Goal: Task Accomplishment & Management: Manage account settings

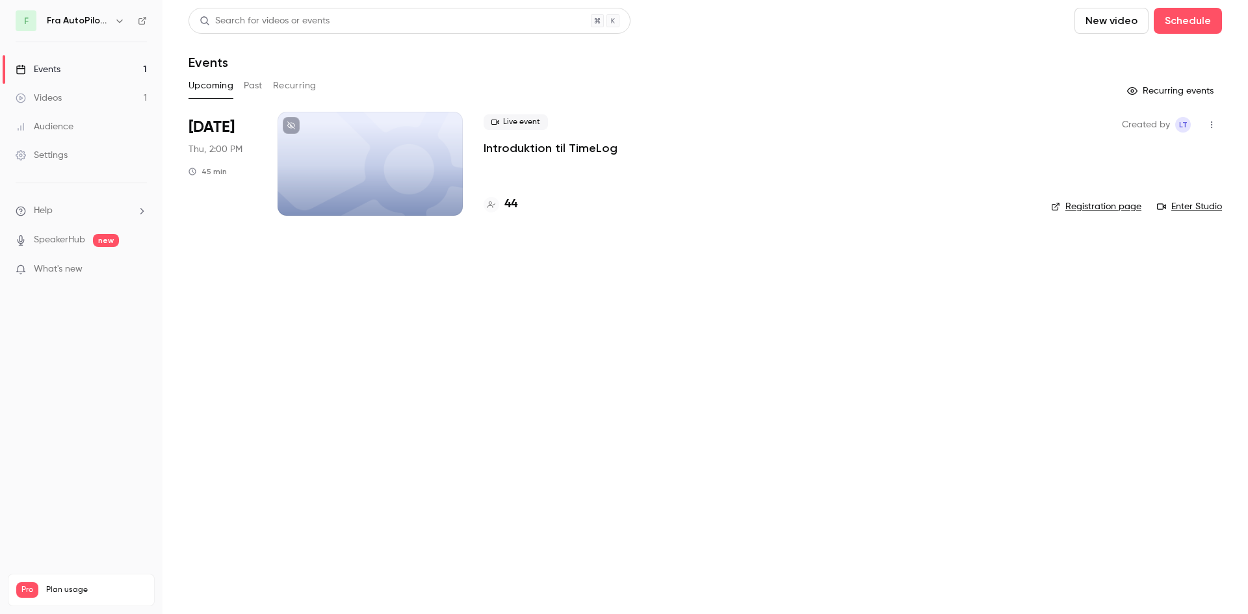
click at [544, 151] on p "Introduktion til TimeLog" at bounding box center [551, 148] width 134 height 16
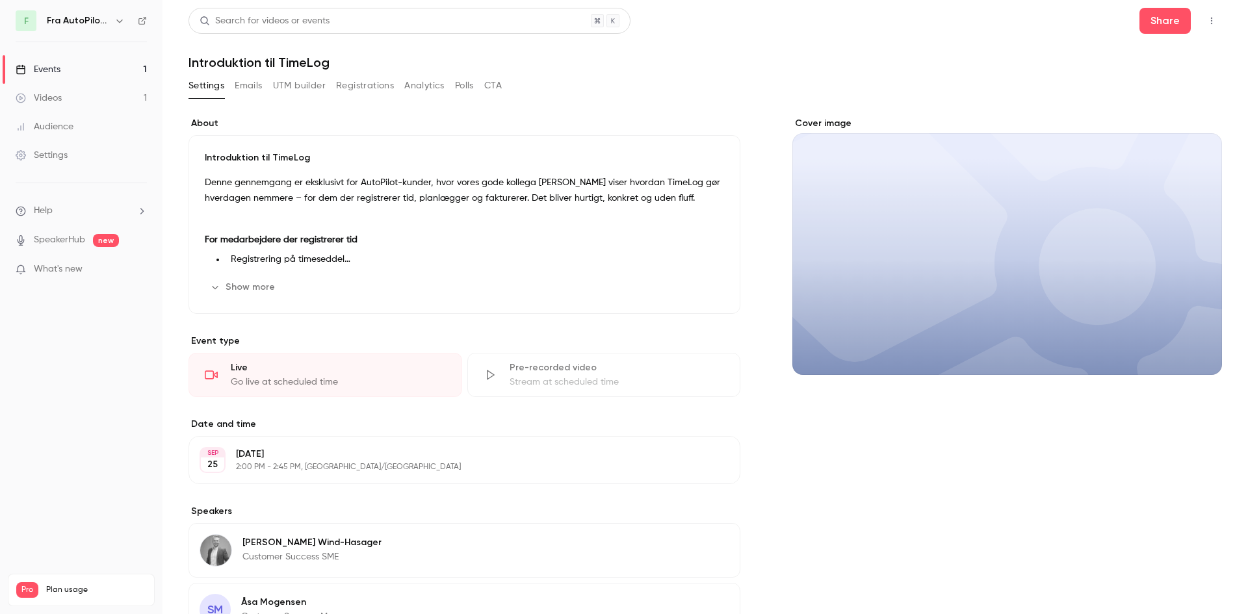
click at [1207, 24] on icon "button" at bounding box center [1212, 20] width 10 height 9
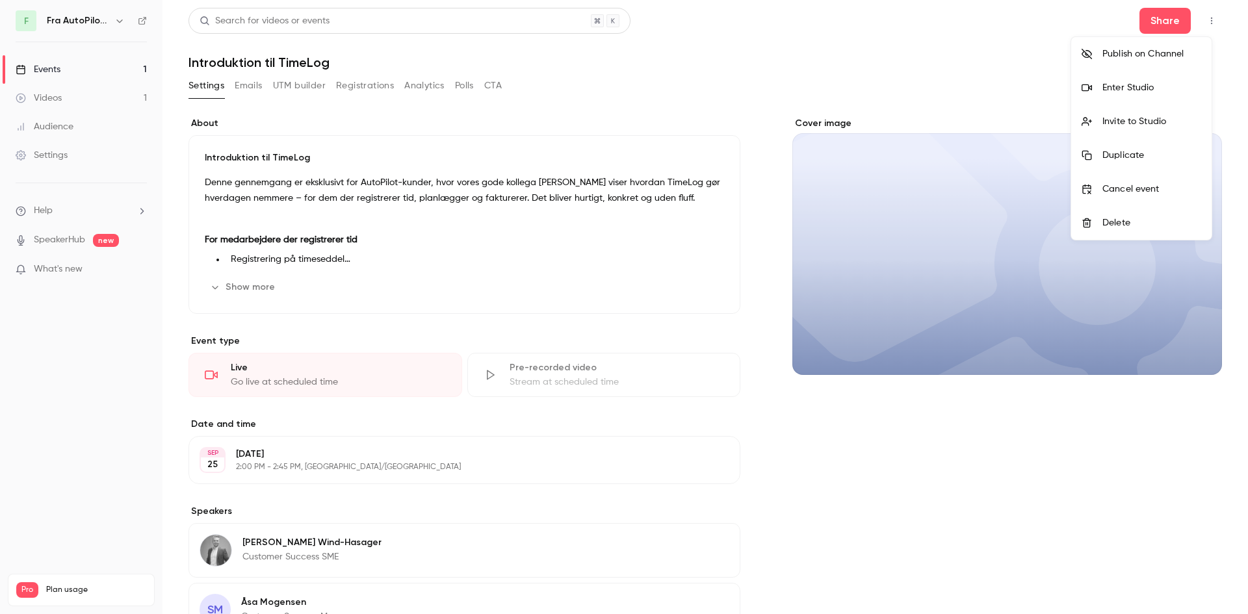
click at [1156, 92] on div "Enter Studio" at bounding box center [1152, 87] width 99 height 13
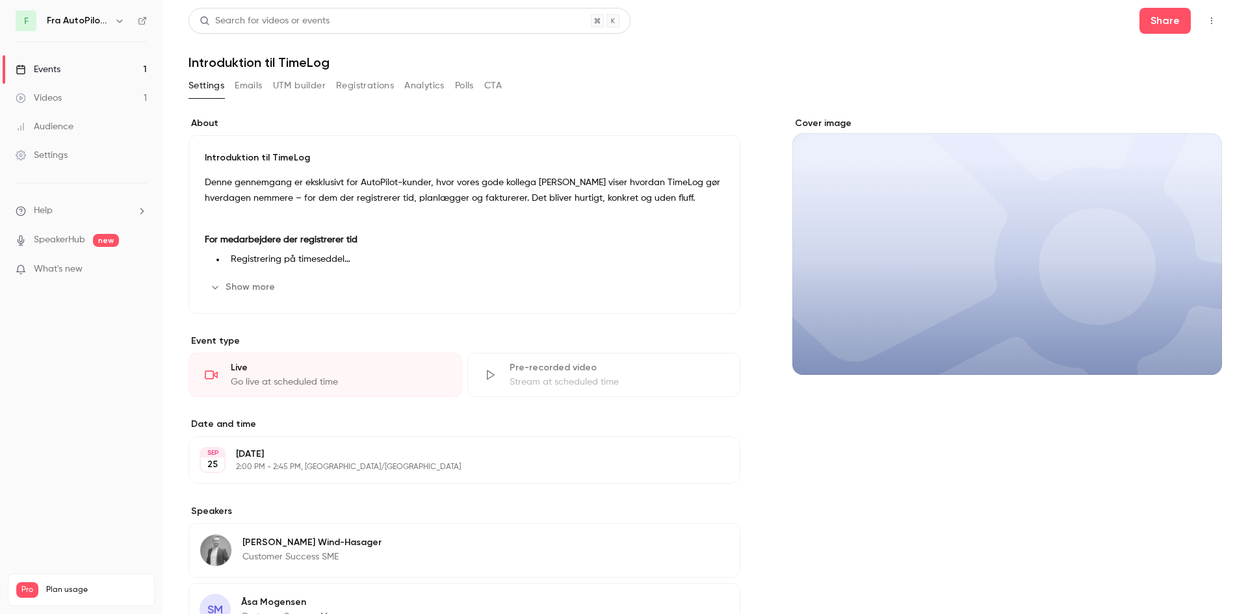
click at [41, 73] on div "Events" at bounding box center [38, 69] width 45 height 13
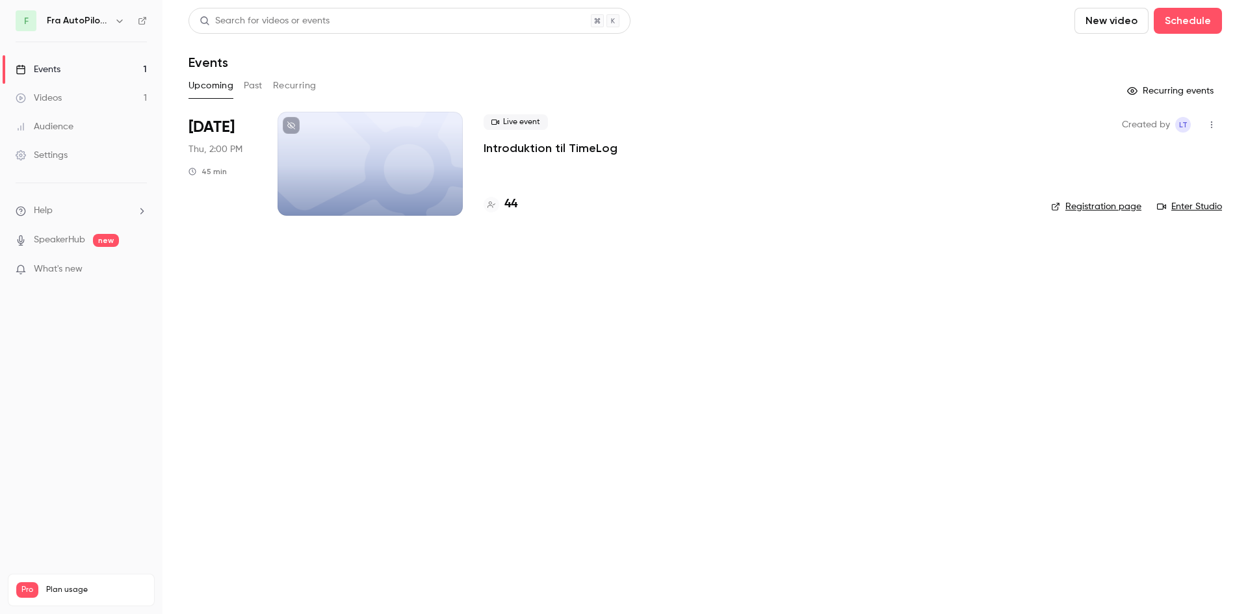
click at [242, 86] on div "Upcoming Past Recurring" at bounding box center [706, 85] width 1034 height 21
click at [244, 86] on button "Past" at bounding box center [253, 85] width 19 height 21
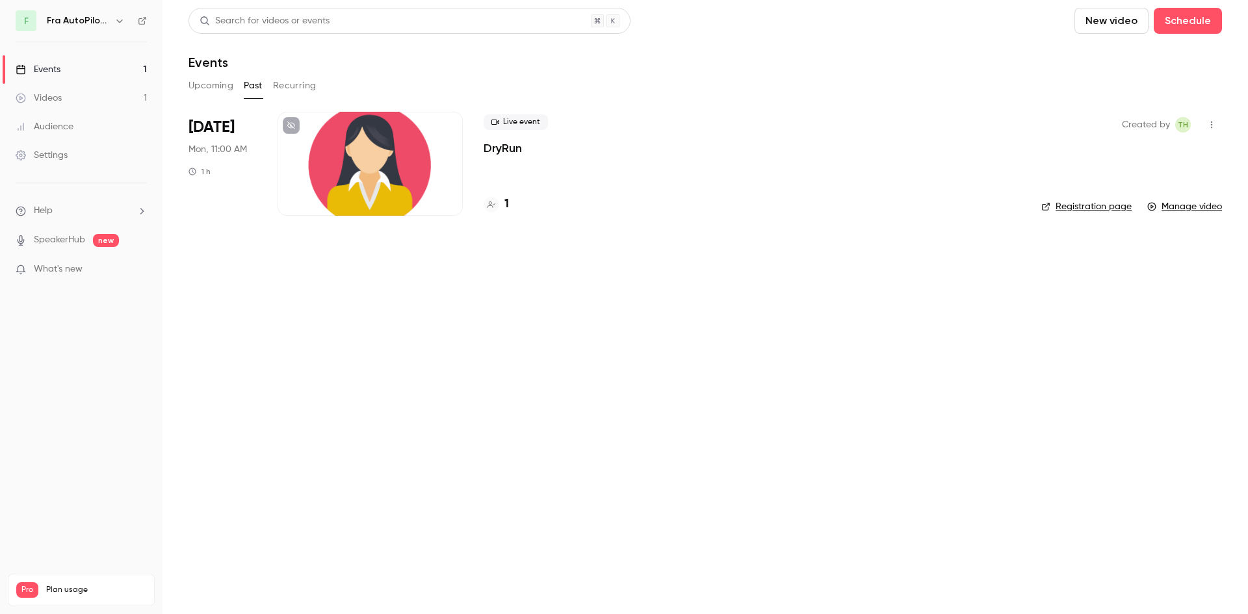
click at [490, 149] on p "DryRun" at bounding box center [503, 148] width 38 height 16
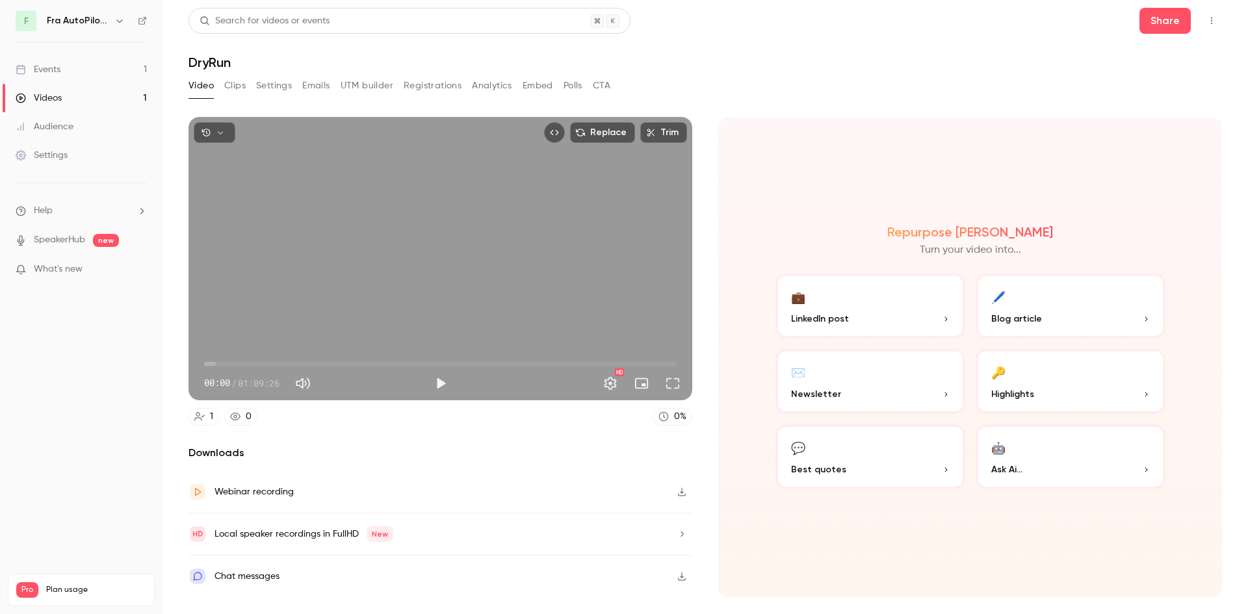
click at [1214, 22] on icon "Top Bar Actions" at bounding box center [1212, 20] width 10 height 9
click at [861, 89] on div at bounding box center [624, 307] width 1248 height 614
click at [1219, 18] on button "Top Bar Actions" at bounding box center [1211, 20] width 21 height 21
click at [1154, 90] on div "Duplicate as new event" at bounding box center [1161, 87] width 101 height 13
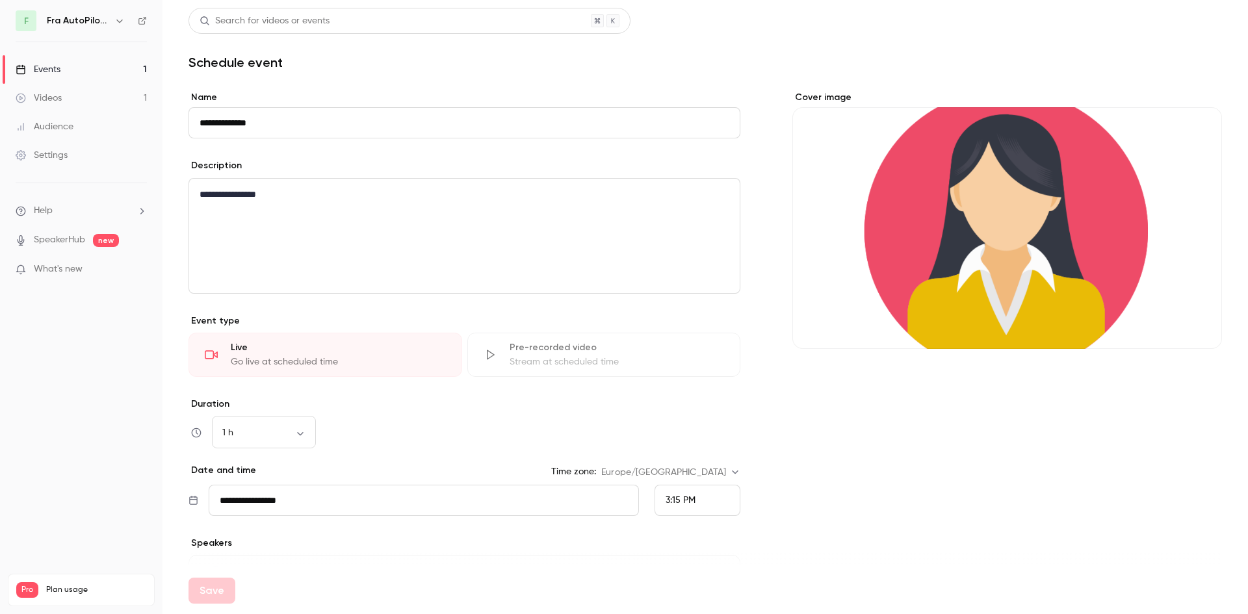
click at [301, 111] on input "**********" at bounding box center [465, 122] width 552 height 31
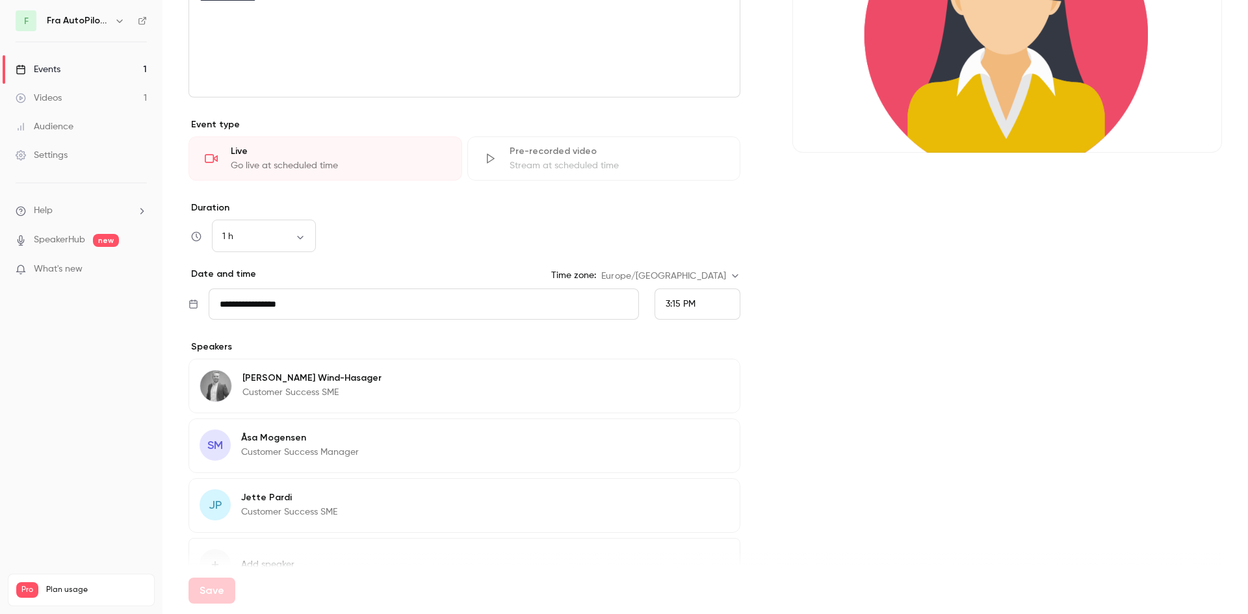
scroll to position [278, 0]
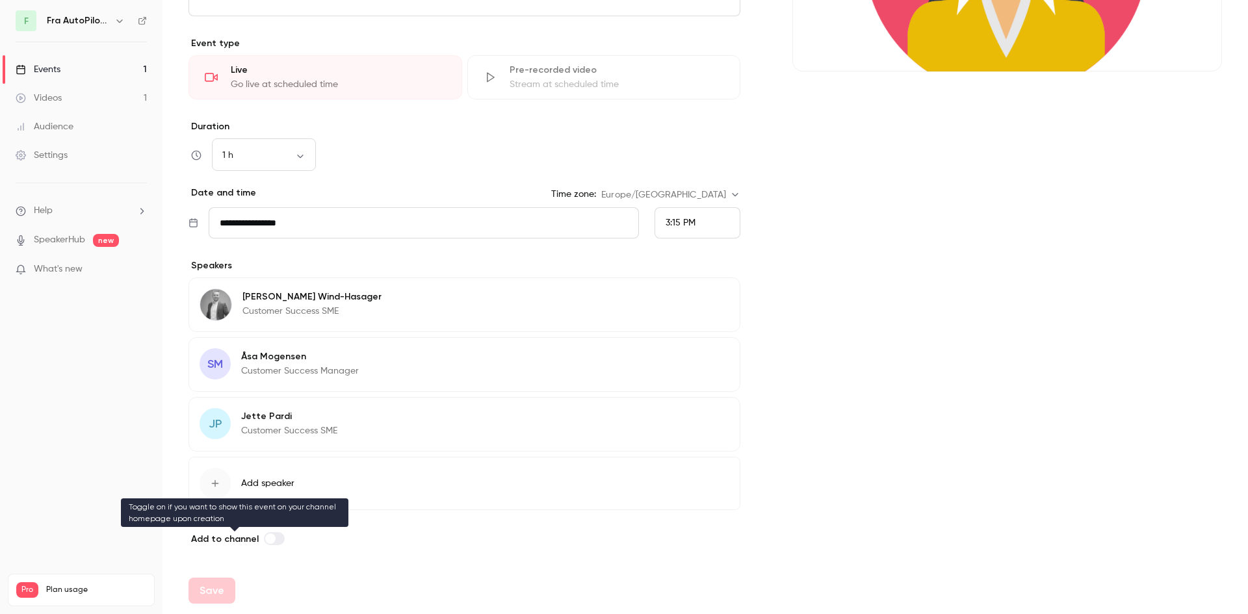
click at [270, 544] on label at bounding box center [274, 538] width 21 height 13
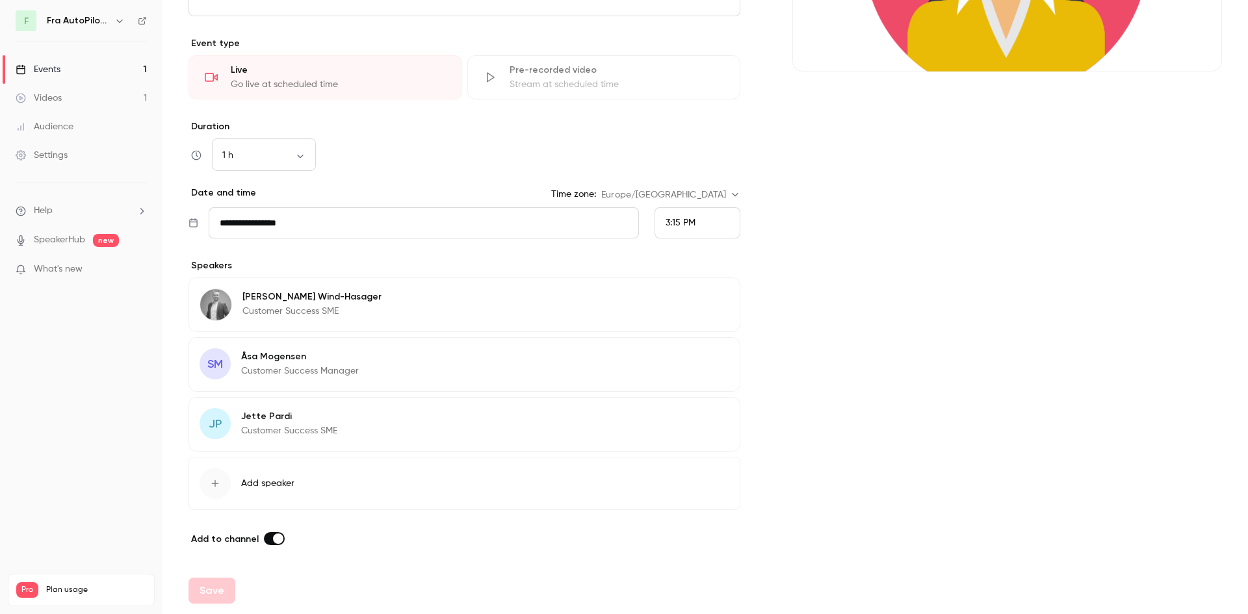
click at [273, 534] on span at bounding box center [278, 539] width 10 height 10
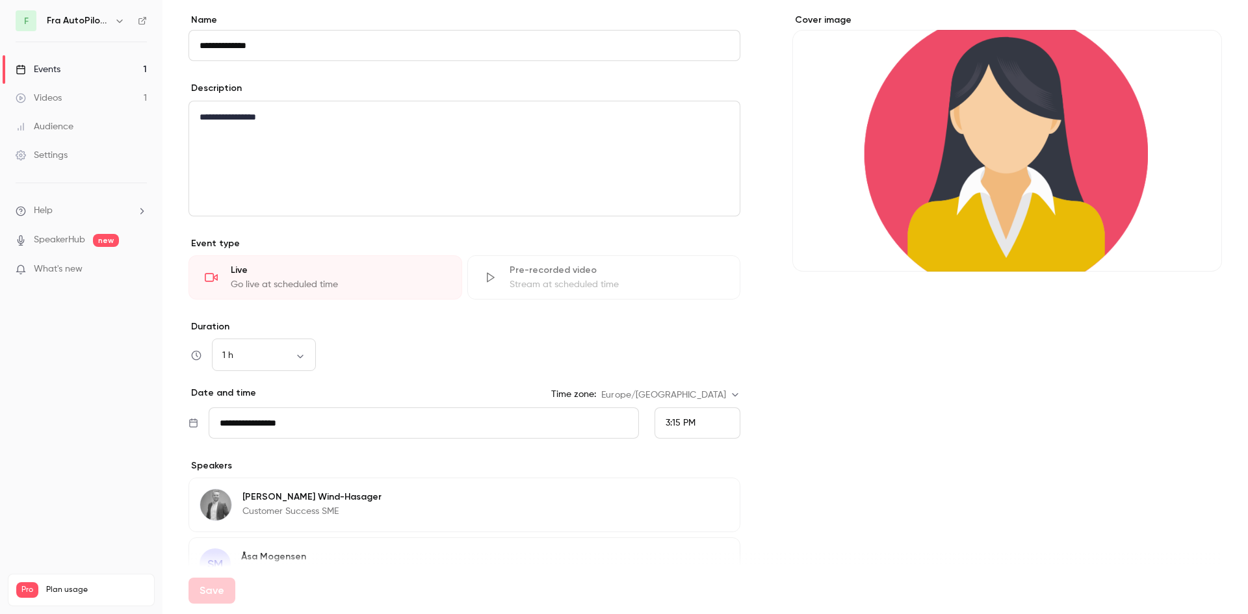
scroll to position [195, 0]
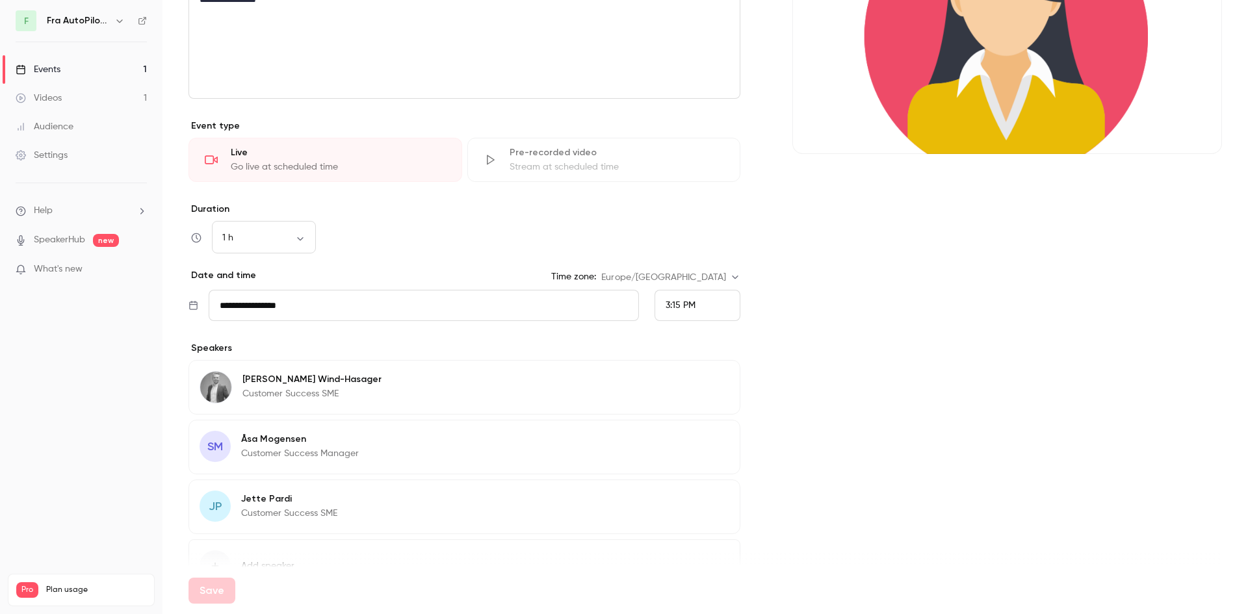
click at [701, 309] on div "3:15 PM" at bounding box center [698, 305] width 86 height 31
click at [701, 209] on div "3:30 PM" at bounding box center [692, 209] width 64 height 14
click at [842, 313] on div "Cover image" at bounding box center [1007, 262] width 430 height 733
click at [702, 303] on div "3:30 PM" at bounding box center [698, 305] width 86 height 31
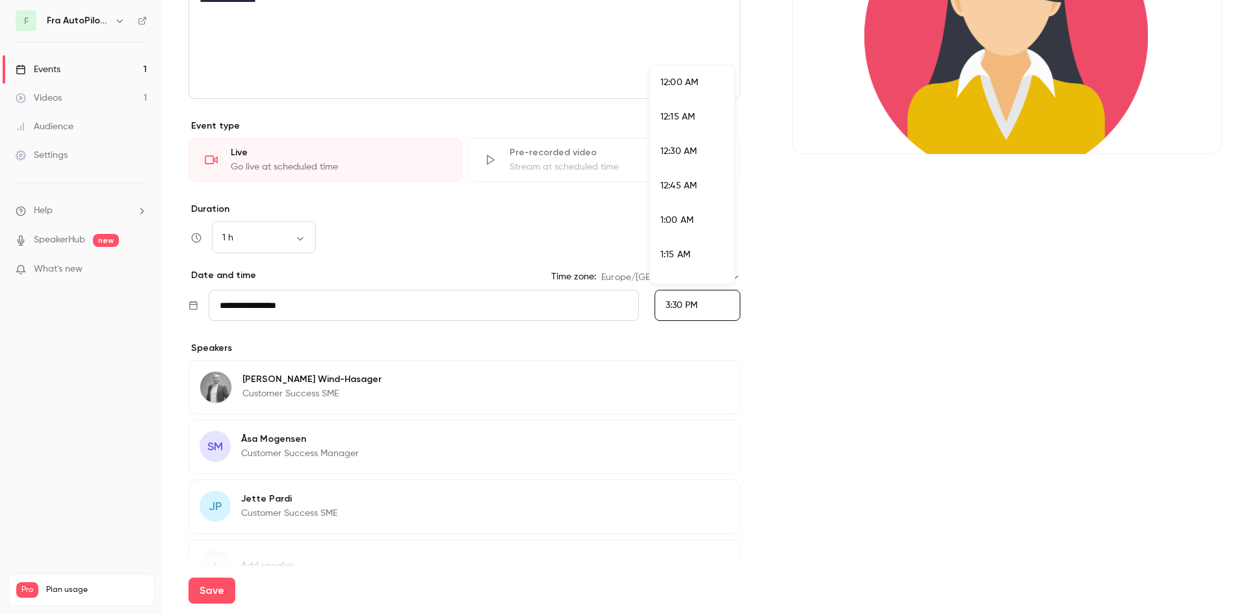
scroll to position [2044, 0]
click at [857, 336] on div at bounding box center [624, 307] width 1248 height 614
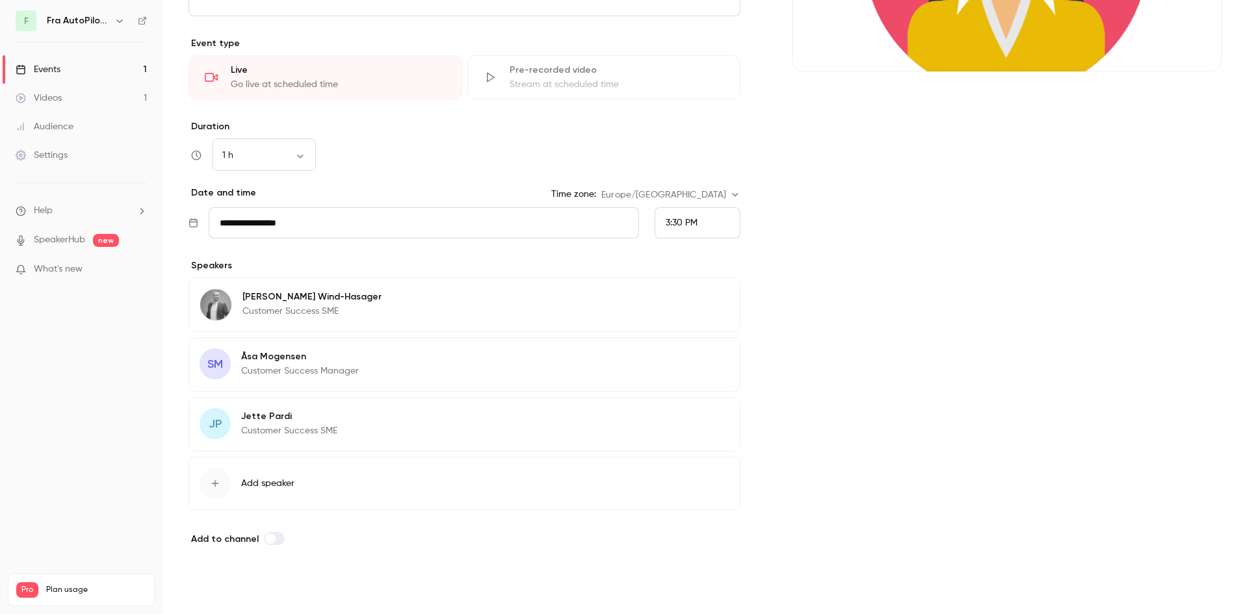
click at [217, 594] on button "Save" at bounding box center [212, 591] width 47 height 26
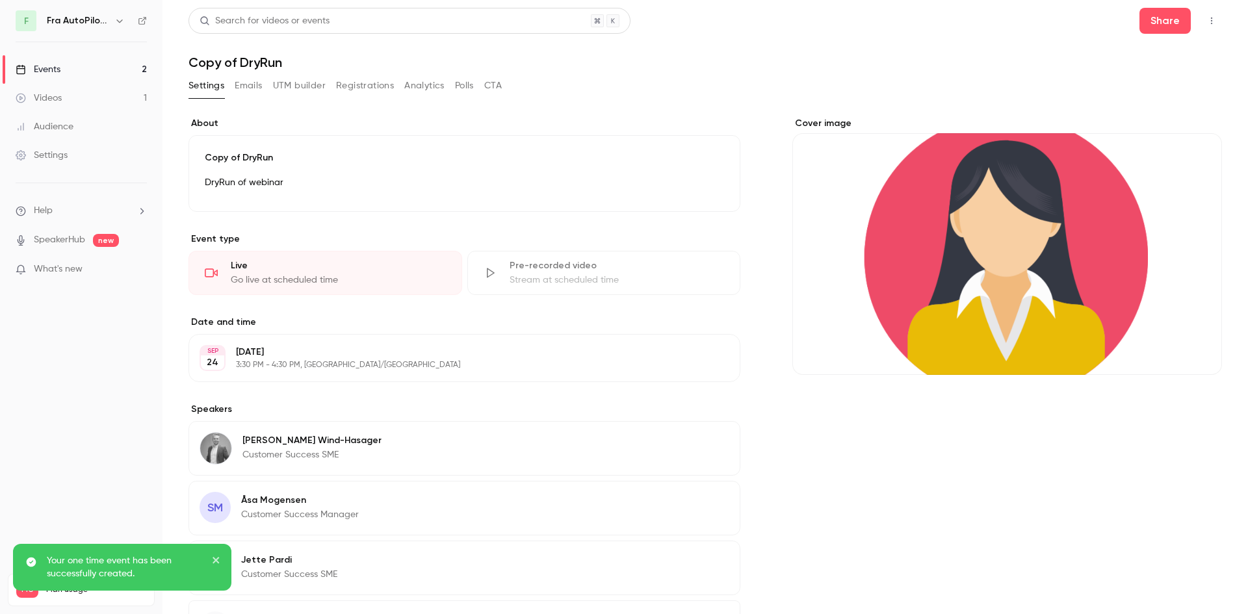
click at [219, 560] on icon "close" at bounding box center [216, 560] width 9 height 10
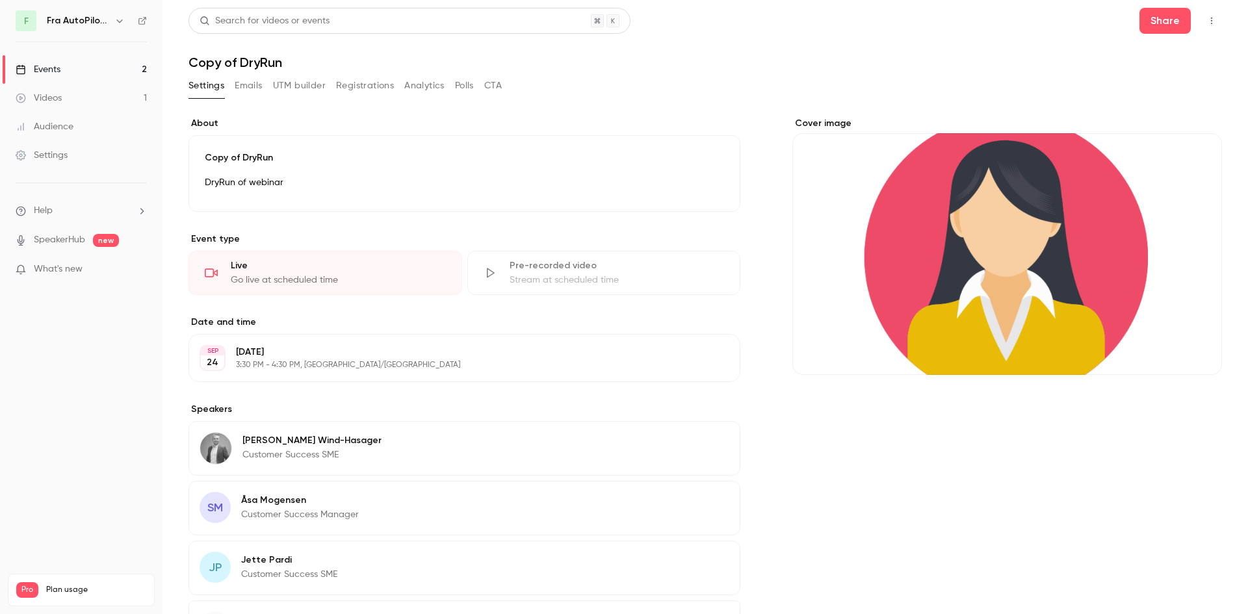
click at [1207, 17] on icon "button" at bounding box center [1212, 20] width 10 height 9
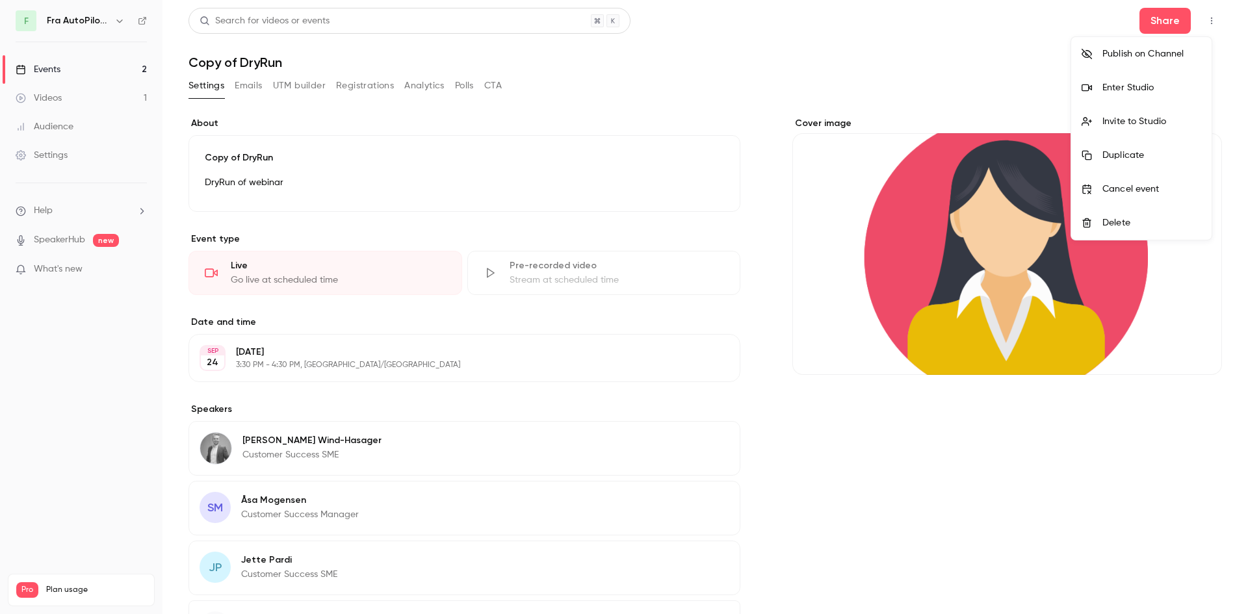
click at [1125, 95] on li "Enter Studio" at bounding box center [1141, 88] width 140 height 34
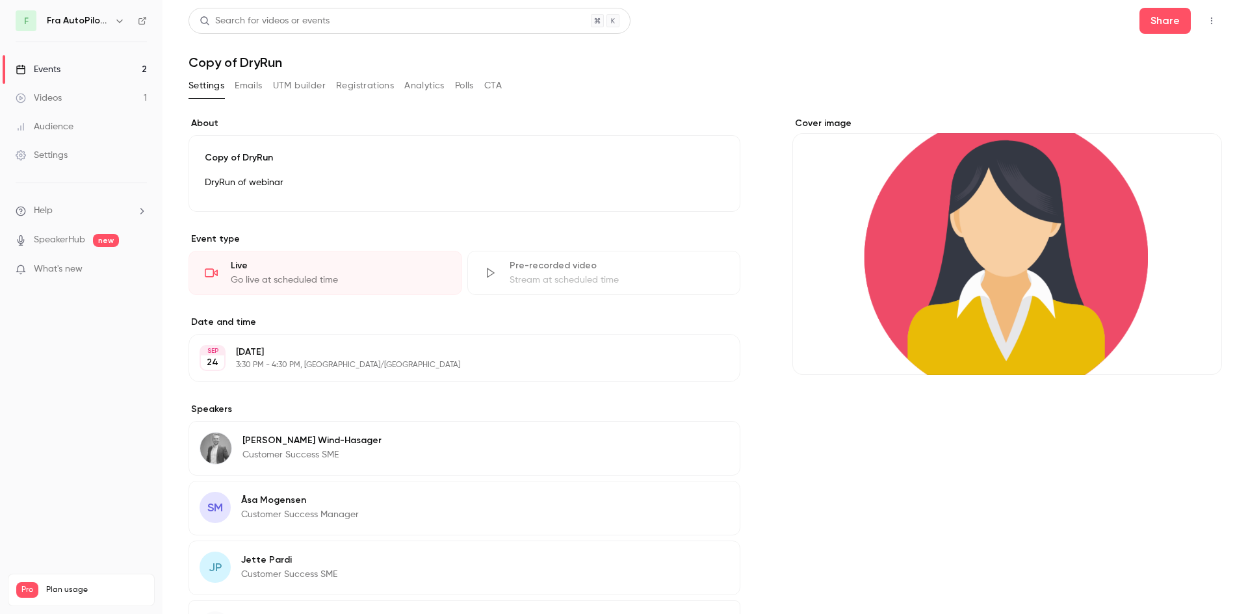
click at [1207, 25] on icon "button" at bounding box center [1212, 20] width 10 height 9
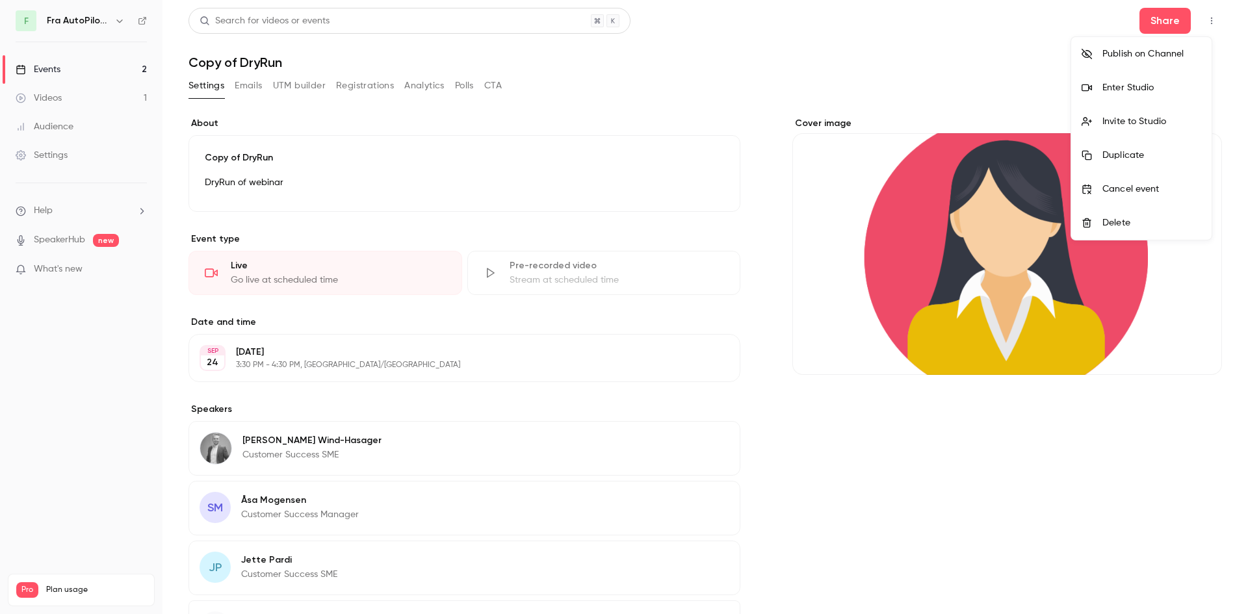
click at [880, 59] on div at bounding box center [624, 307] width 1248 height 614
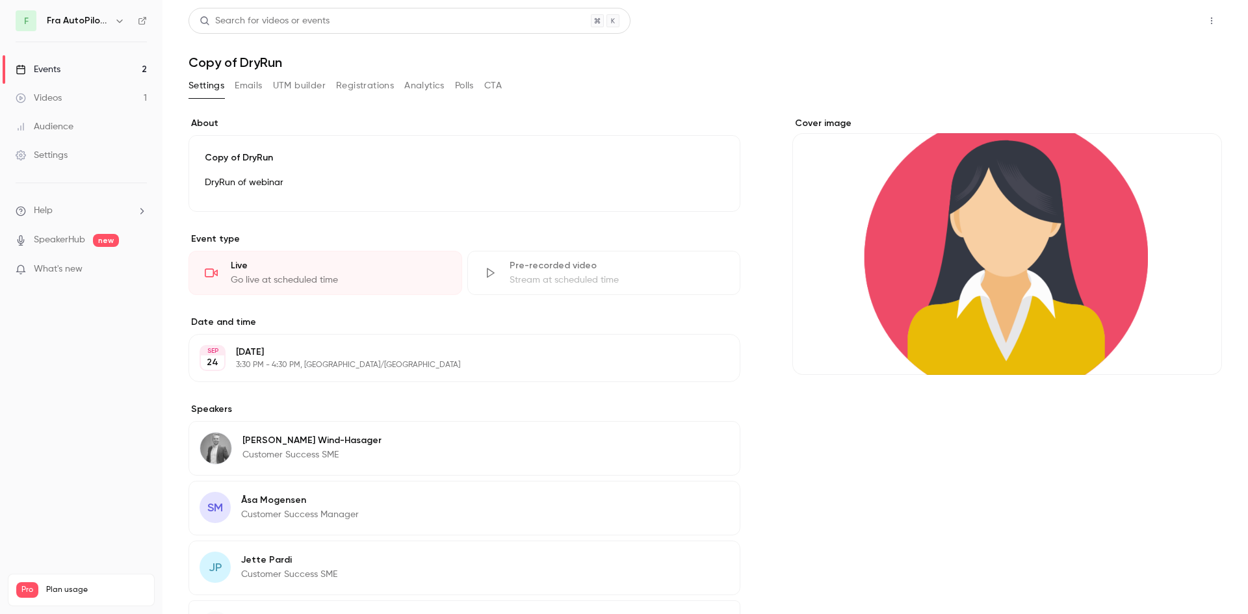
click at [1168, 23] on button "Share" at bounding box center [1165, 21] width 51 height 26
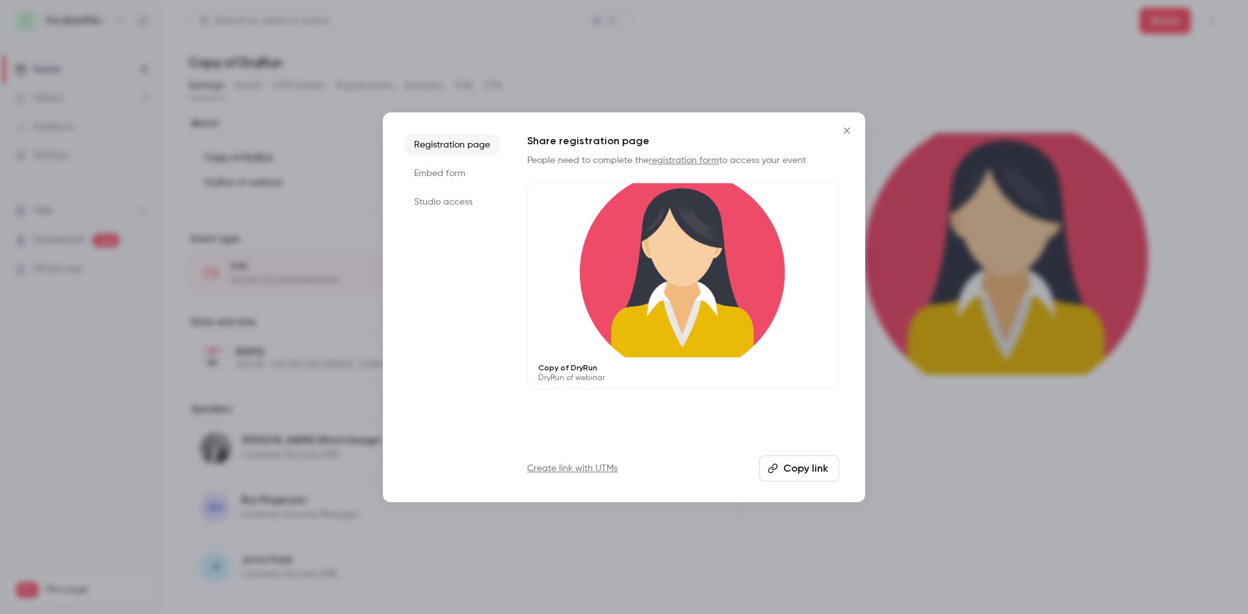
click at [805, 472] on button "Copy link" at bounding box center [799, 469] width 80 height 26
click at [839, 131] on icon "Close" at bounding box center [847, 130] width 16 height 10
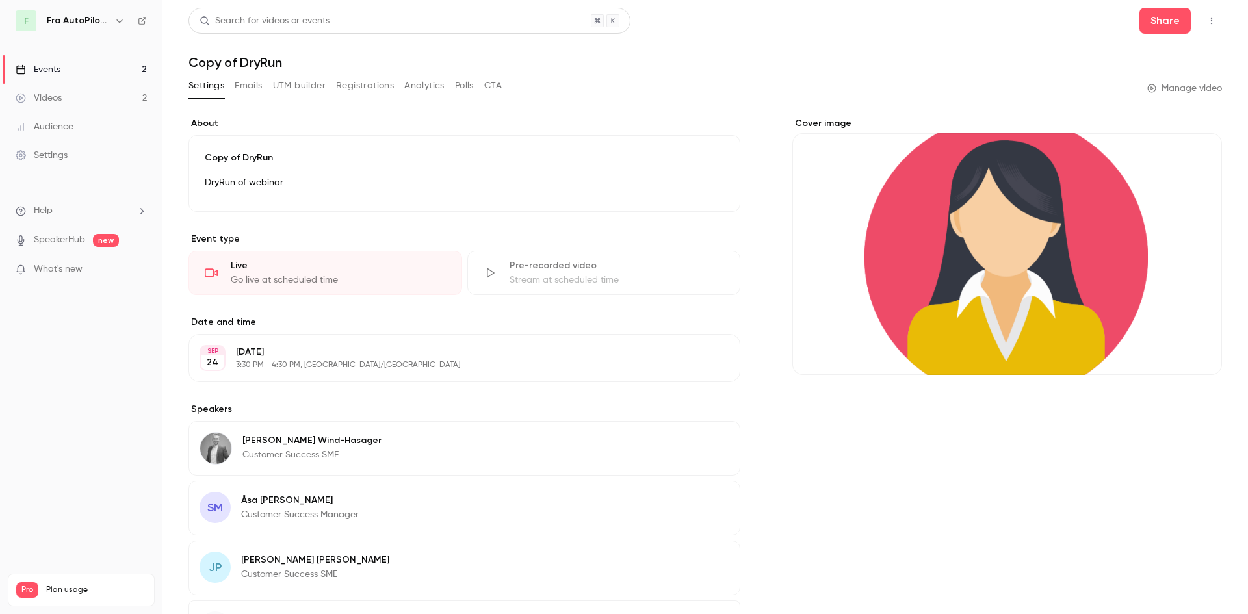
click at [417, 85] on button "Analytics" at bounding box center [424, 85] width 40 height 21
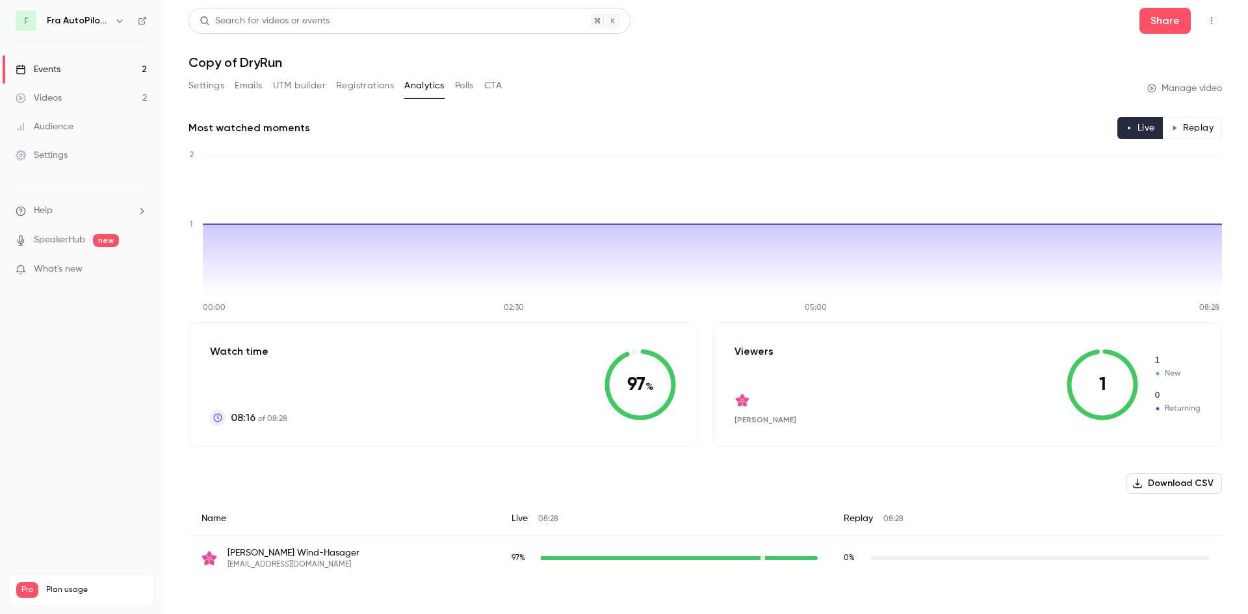
click at [463, 88] on button "Polls" at bounding box center [464, 85] width 19 height 21
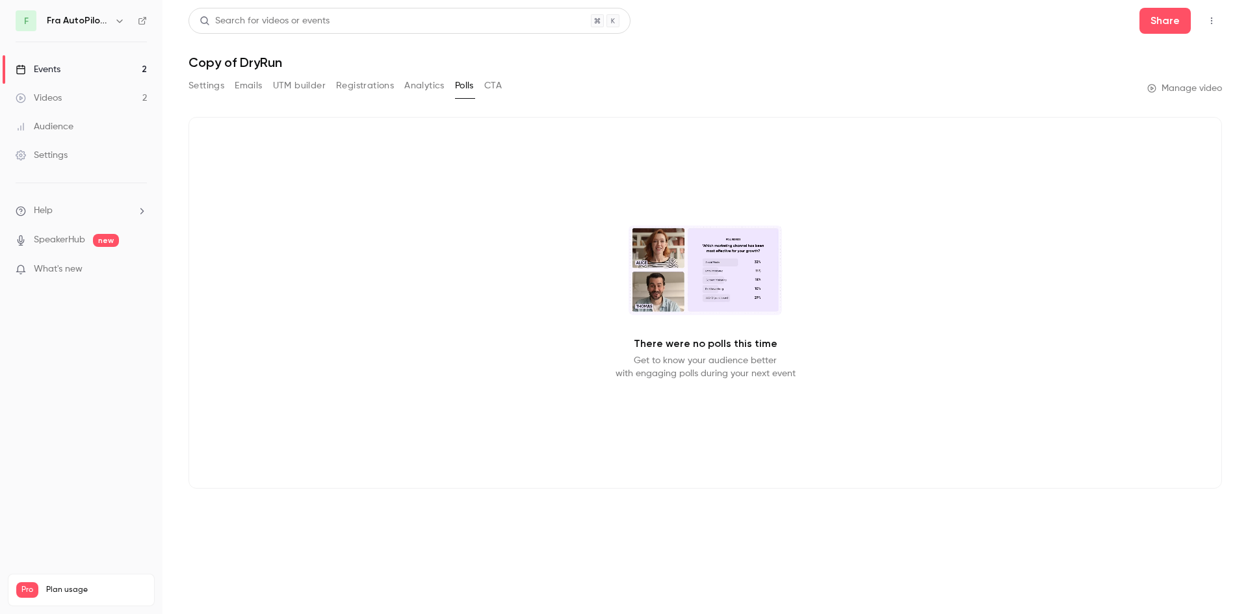
click at [498, 90] on button "CTA" at bounding box center [493, 85] width 18 height 21
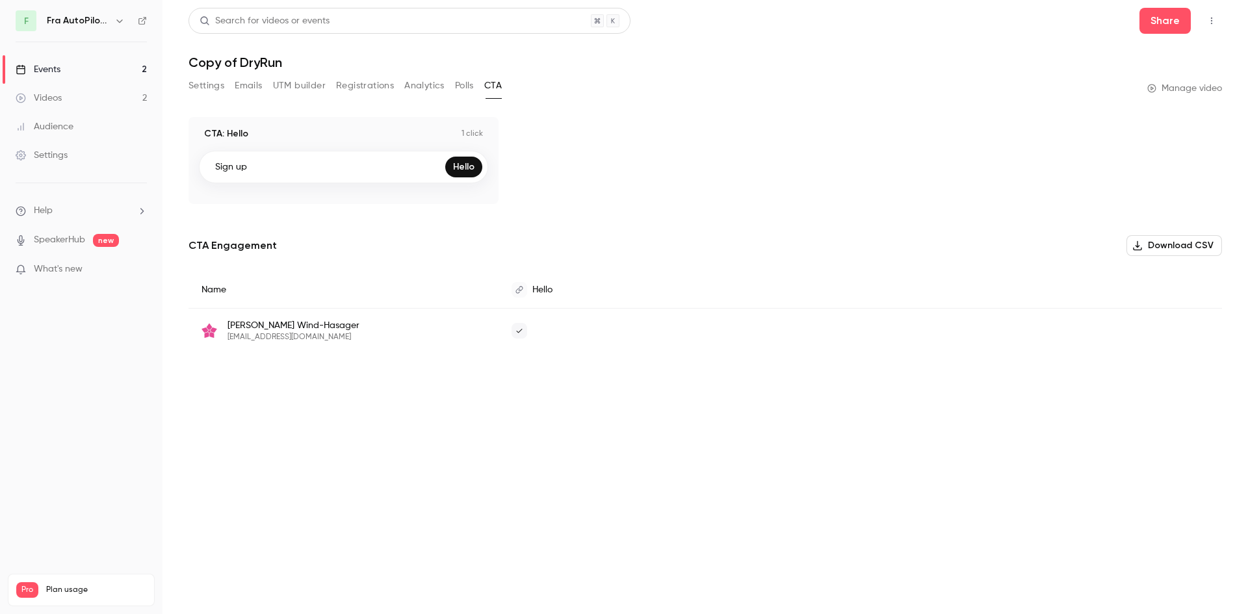
click at [207, 88] on button "Settings" at bounding box center [207, 85] width 36 height 21
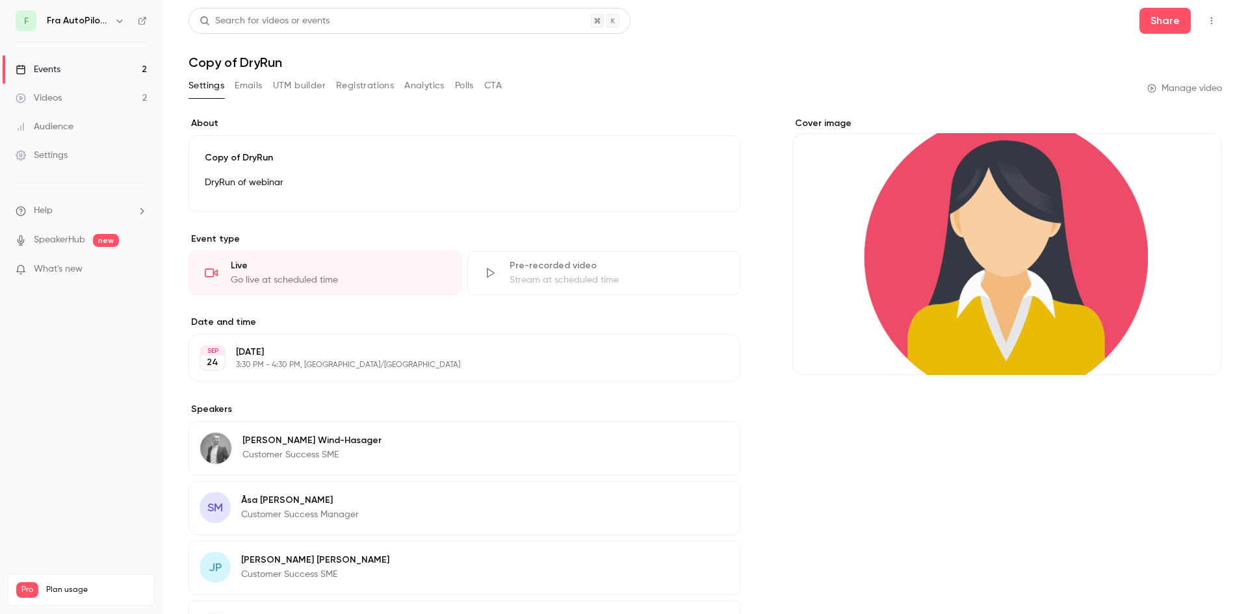
click at [1216, 21] on main "**********" at bounding box center [706, 307] width 1086 height 614
click at [1208, 24] on button "button" at bounding box center [1211, 20] width 21 height 21
click at [1207, 21] on div at bounding box center [624, 307] width 1248 height 614
click at [496, 86] on button "CTA" at bounding box center [493, 85] width 18 height 21
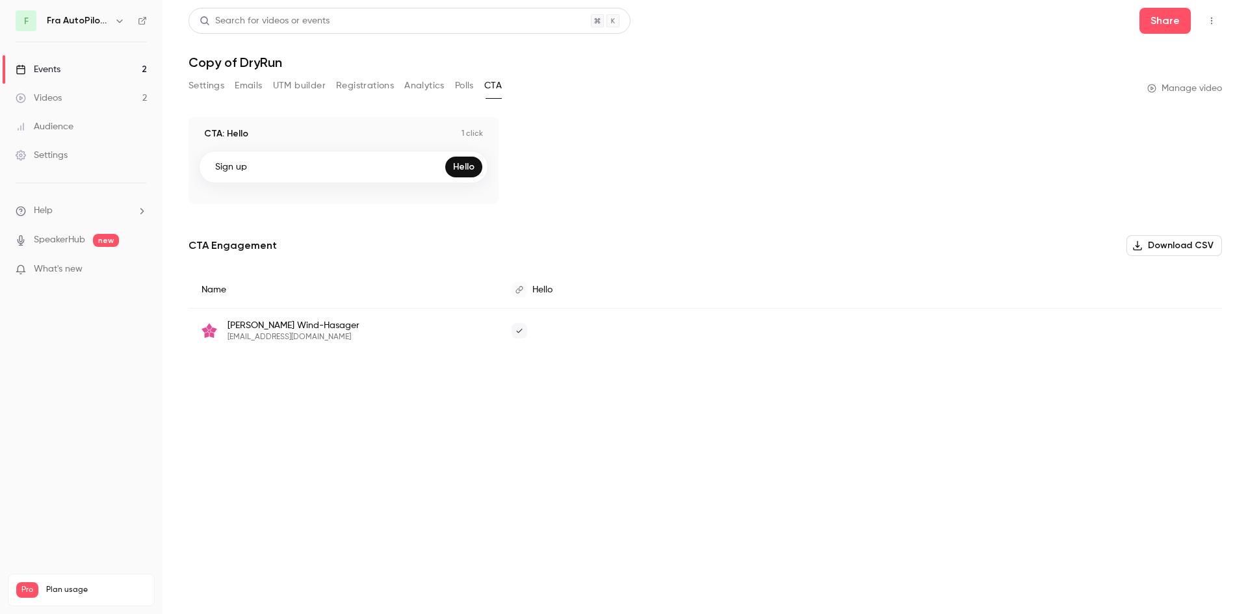
click at [369, 87] on button "Registrations" at bounding box center [365, 85] width 58 height 21
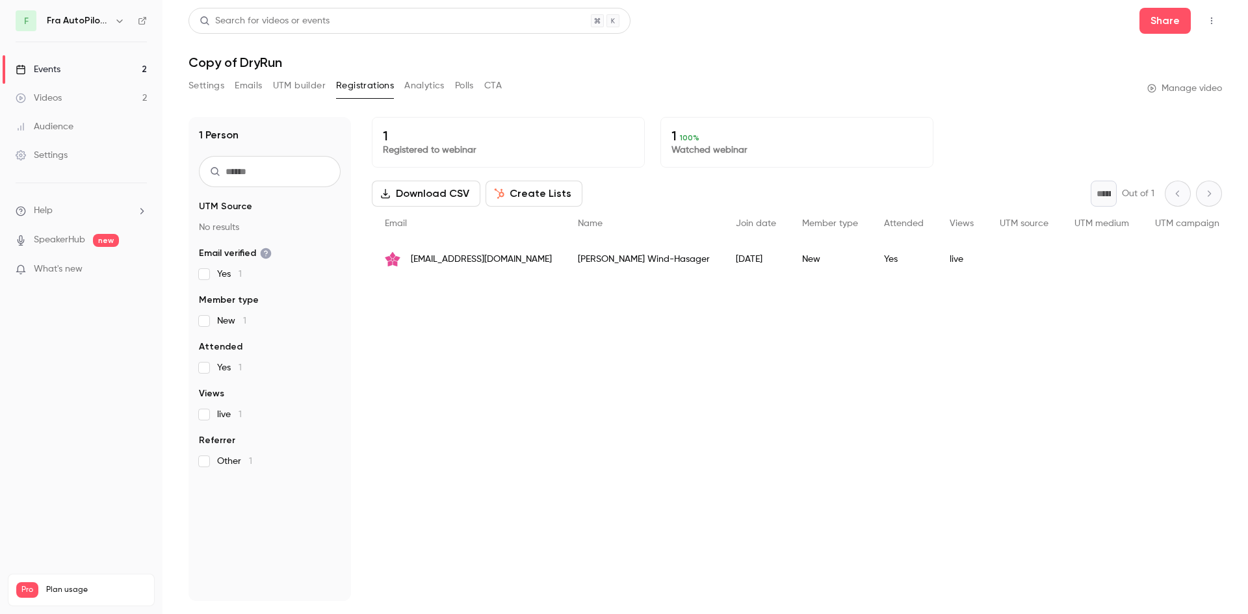
click at [309, 86] on button "UTM builder" at bounding box center [299, 85] width 53 height 21
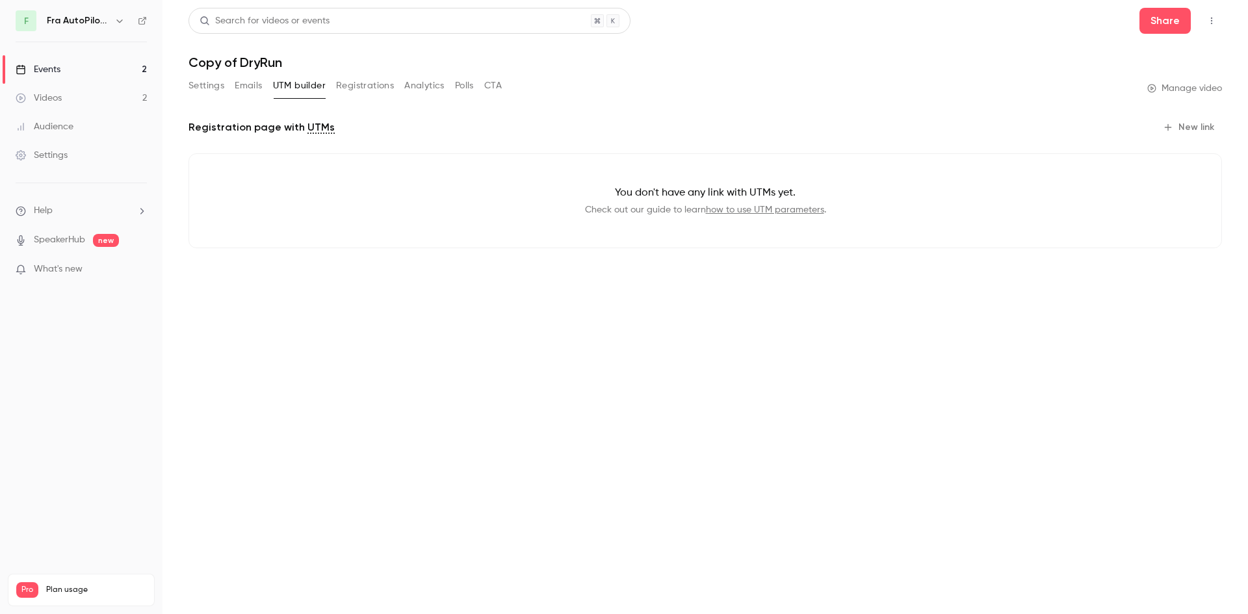
click at [229, 92] on div "Settings Emails UTM builder Registrations Analytics Polls CTA" at bounding box center [345, 85] width 313 height 21
click at [240, 92] on button "Emails" at bounding box center [248, 85] width 27 height 21
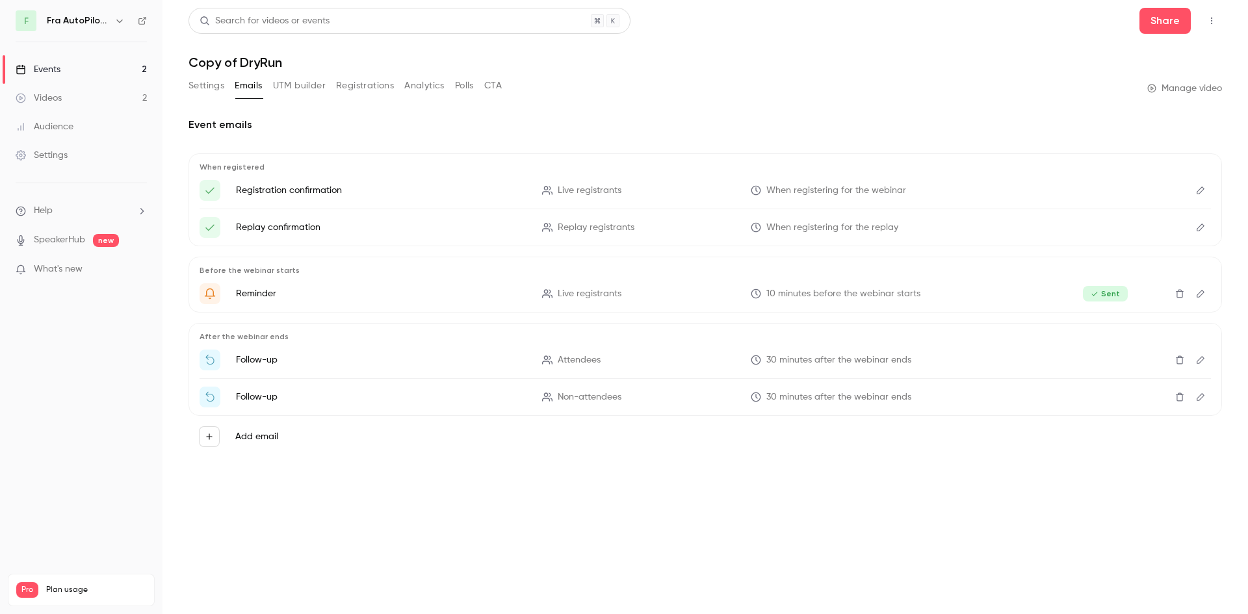
click at [357, 89] on button "Registrations" at bounding box center [365, 85] width 58 height 21
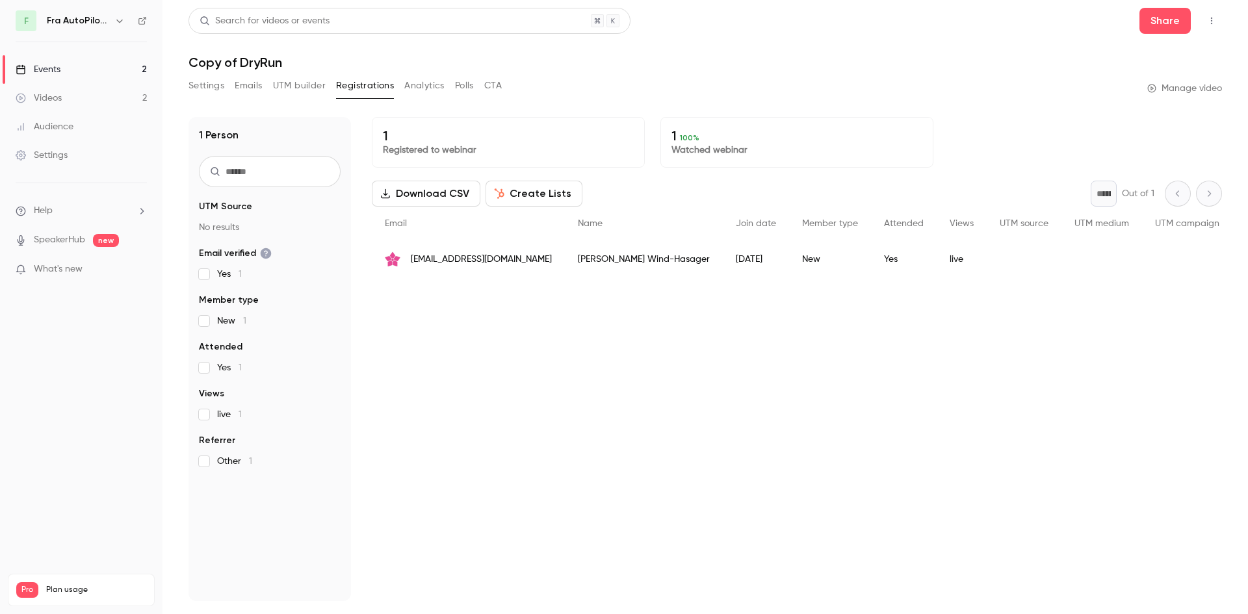
click at [529, 203] on button "Create Lists" at bounding box center [534, 194] width 97 height 26
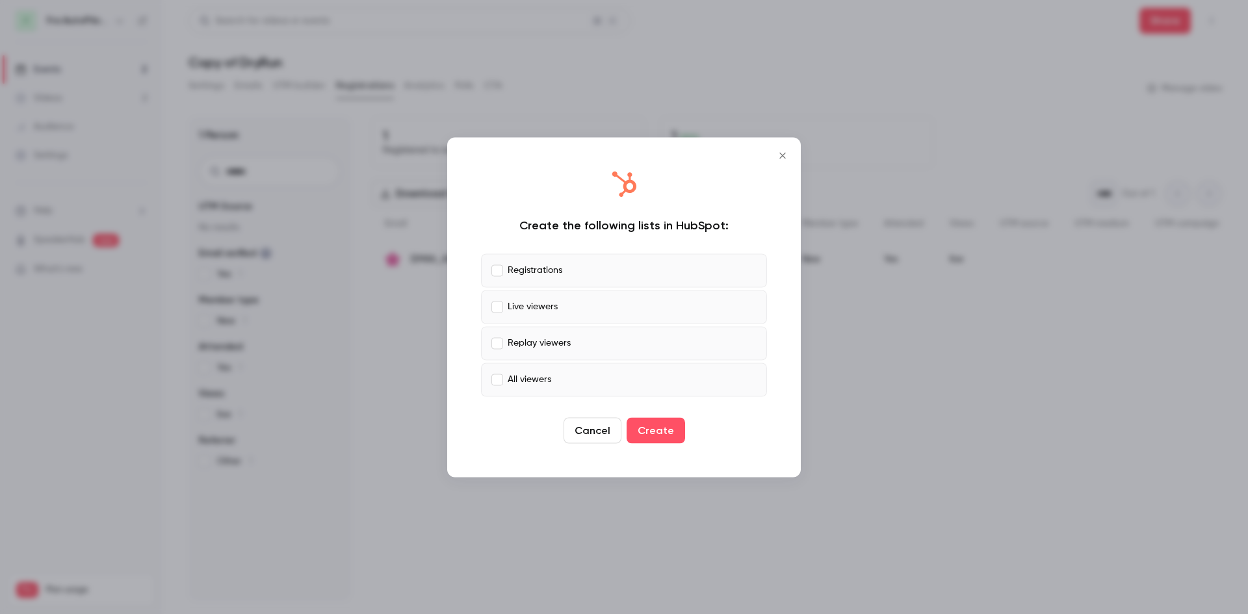
click at [786, 155] on icon "Close" at bounding box center [783, 155] width 16 height 10
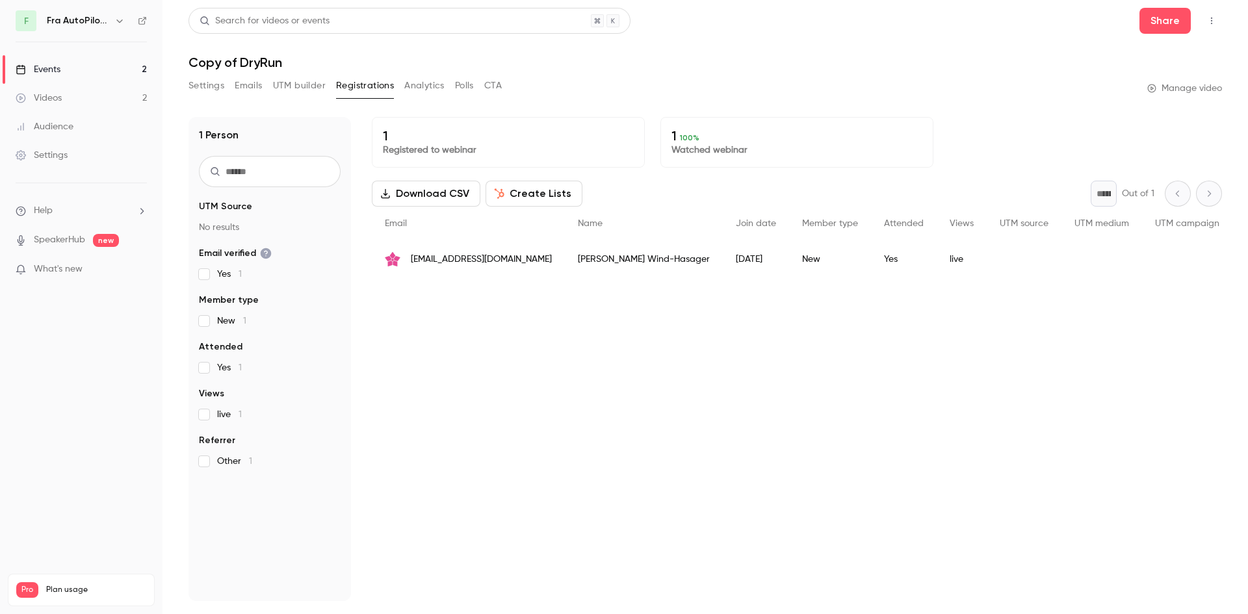
click at [748, 98] on div "Settings Emails UTM builder Registrations Analytics Polls CTA Manage video" at bounding box center [706, 88] width 1034 height 26
